Goal: Task Accomplishment & Management: Manage account settings

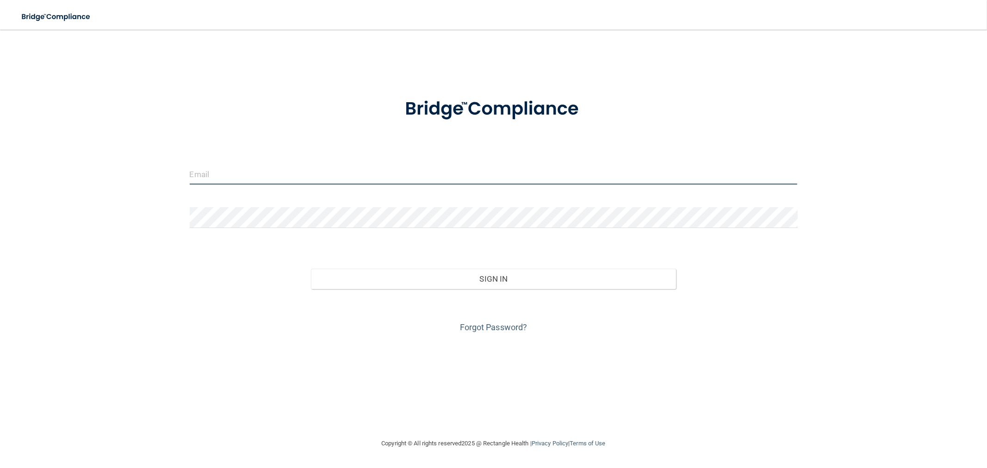
click at [225, 172] on input "email" at bounding box center [494, 174] width 608 height 21
type input "[EMAIL_ADDRESS][DOMAIN_NAME]"
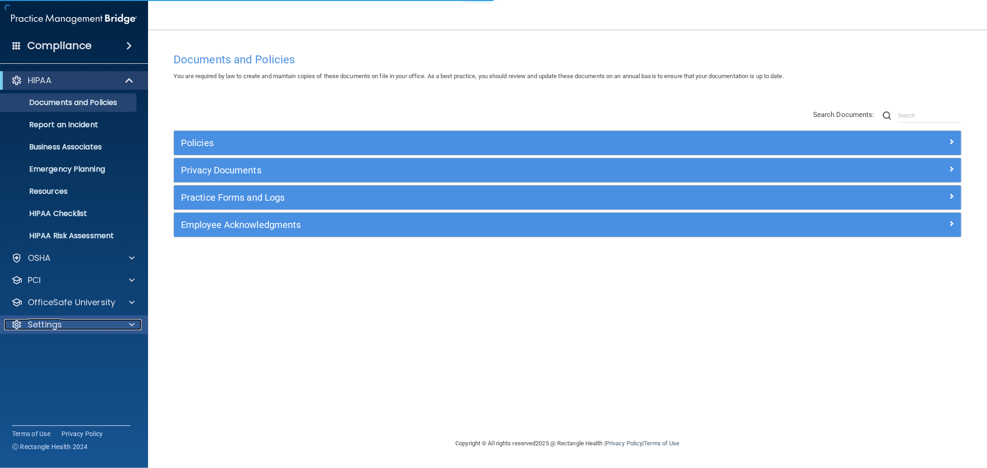
click at [54, 324] on p "Settings" at bounding box center [45, 324] width 34 height 11
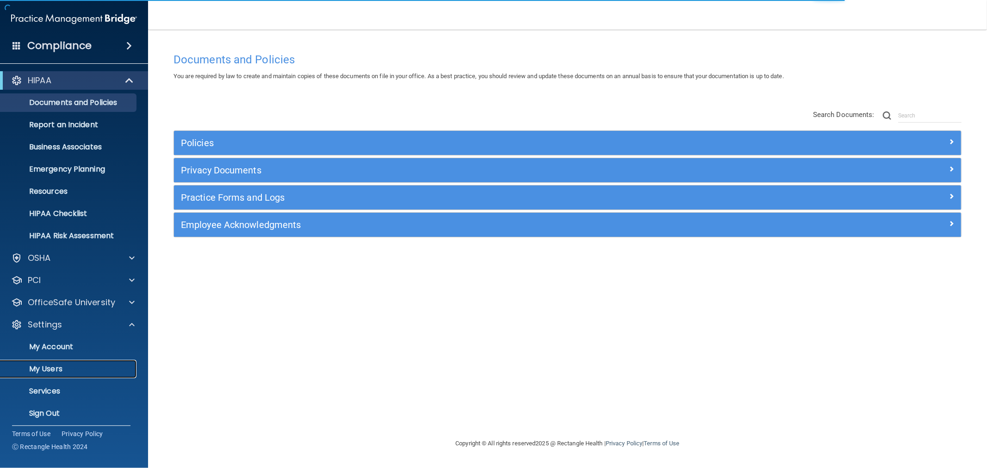
click at [67, 372] on p "My Users" at bounding box center [69, 369] width 126 height 9
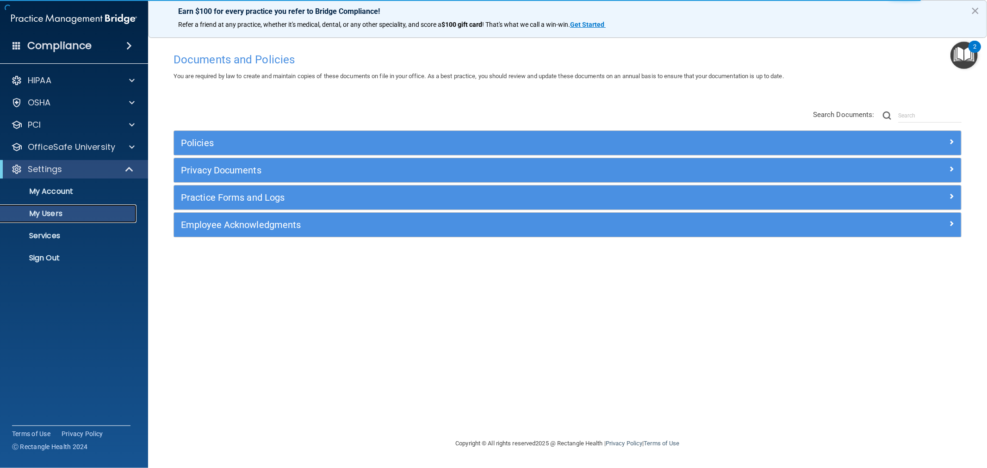
select select "20"
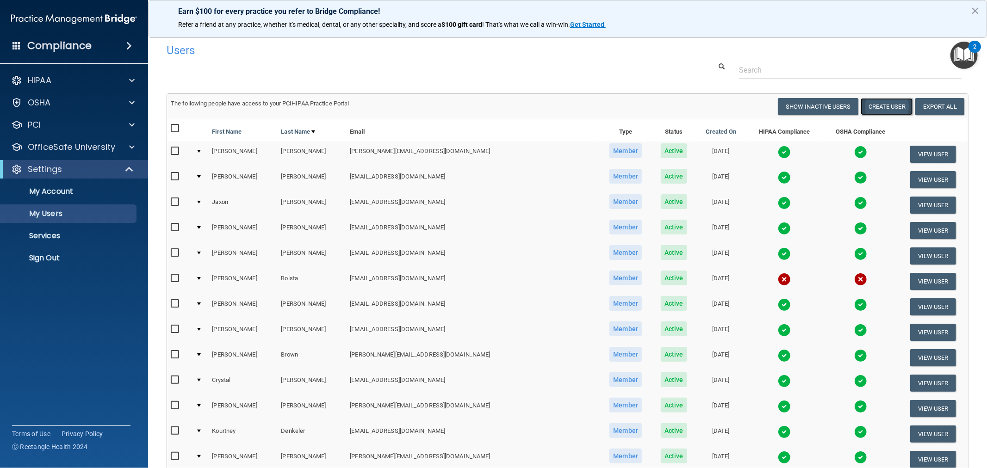
click at [881, 107] on button "Create User" at bounding box center [887, 106] width 52 height 17
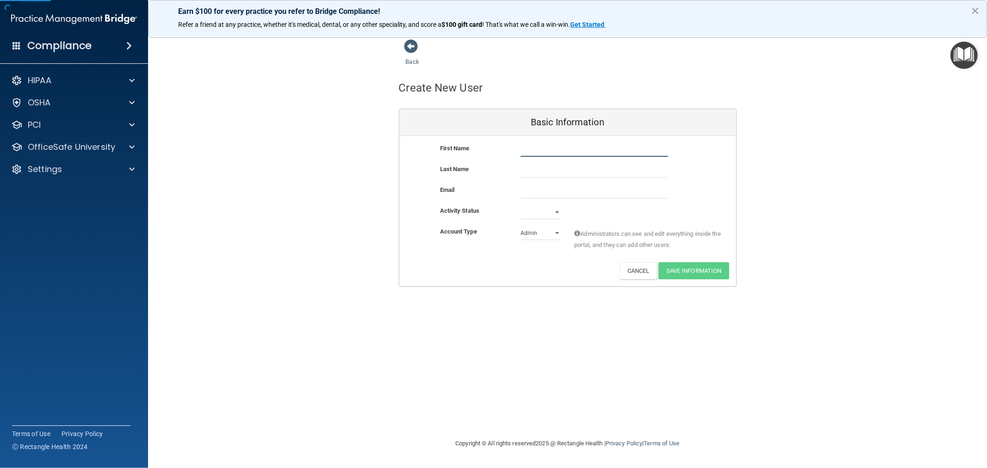
click at [584, 147] on input "text" at bounding box center [595, 150] width 148 height 14
type input "Kiera"
type input "[PERSON_NAME]"
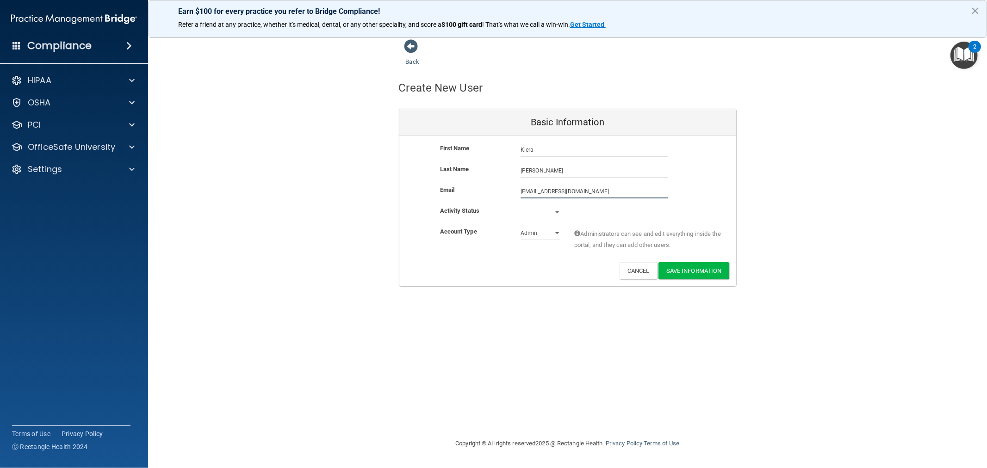
type input "[EMAIL_ADDRESS][DOMAIN_NAME]"
click at [543, 214] on select "Active Inactive" at bounding box center [541, 212] width 40 height 14
select select "active"
click at [521, 205] on select "Active Inactive" at bounding box center [541, 212] width 40 height 14
click at [544, 236] on select "Admin Member" at bounding box center [541, 233] width 40 height 14
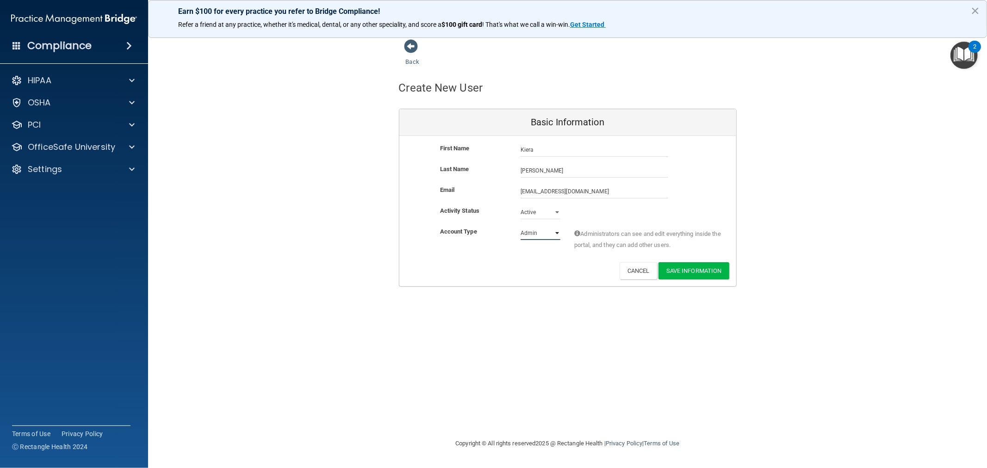
select select "practice_member"
click at [521, 226] on select "Admin Member" at bounding box center [541, 233] width 40 height 14
click at [700, 269] on button "Save Information" at bounding box center [693, 270] width 71 height 17
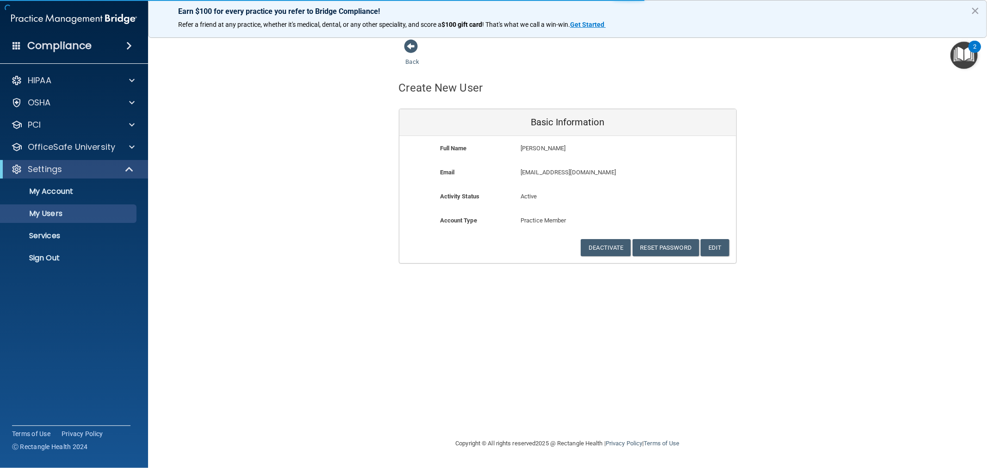
select select "20"
